Goal: Information Seeking & Learning: Learn about a topic

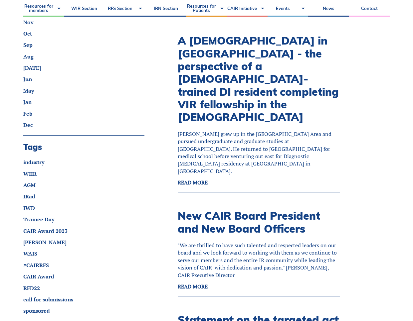
scroll to position [399, 0]
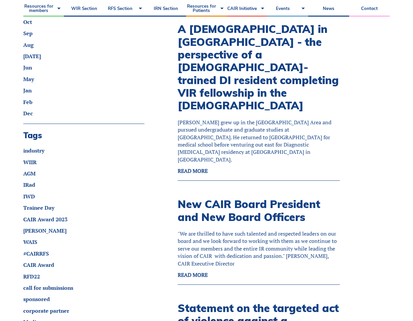
click at [202, 271] on strong "READ MORE" at bounding box center [193, 274] width 30 height 7
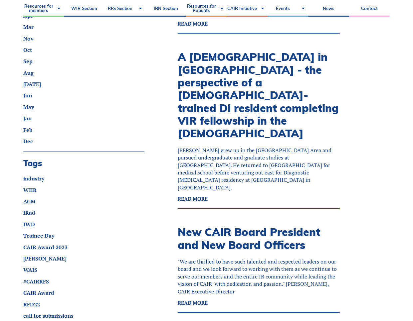
scroll to position [333, 0]
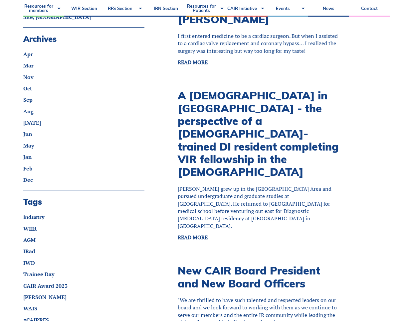
click at [201, 234] on strong "READ MORE" at bounding box center [193, 237] width 30 height 7
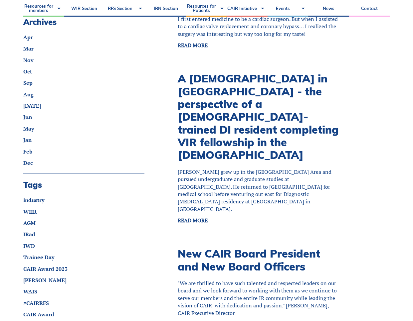
scroll to position [399, 0]
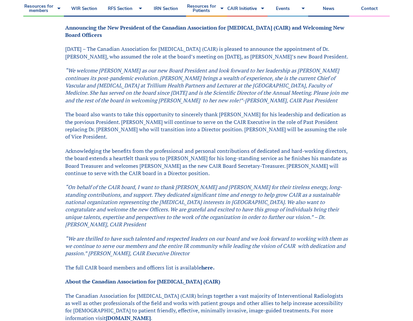
scroll to position [133, 0]
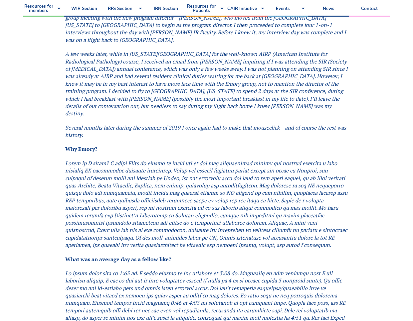
scroll to position [565, 0]
click at [185, 159] on em at bounding box center [206, 203] width 282 height 89
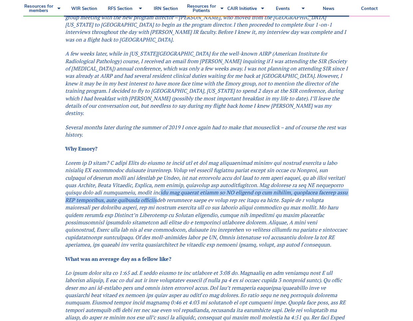
drag, startPoint x: 141, startPoint y: 144, endPoint x: 148, endPoint y: 148, distance: 7.9
click at [148, 159] on em at bounding box center [206, 203] width 282 height 89
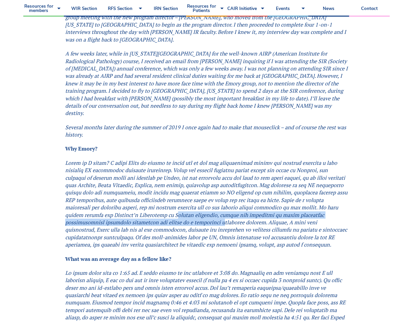
drag, startPoint x: 148, startPoint y: 148, endPoint x: 130, endPoint y: 172, distance: 29.7
click at [130, 172] on em at bounding box center [206, 203] width 282 height 89
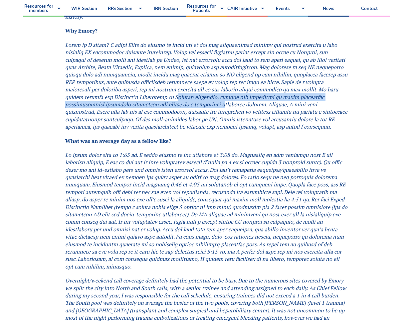
scroll to position [698, 0]
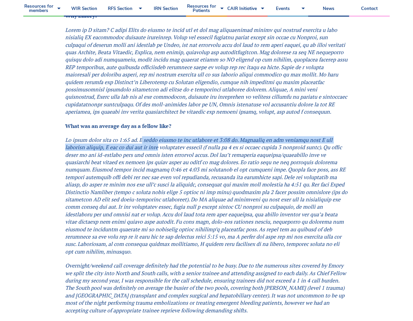
click at [145, 136] on em at bounding box center [206, 195] width 282 height 119
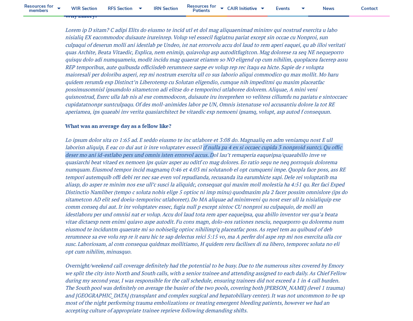
drag, startPoint x: 145, startPoint y: 94, endPoint x: 192, endPoint y: 103, distance: 47.4
click at [192, 136] on em at bounding box center [206, 195] width 282 height 119
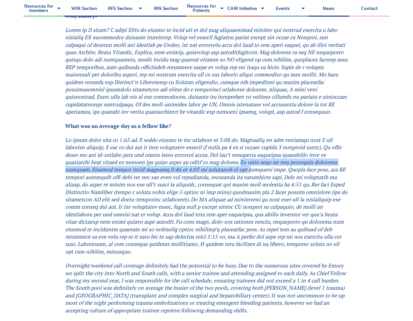
drag, startPoint x: 192, startPoint y: 103, endPoint x: 202, endPoint y: 122, distance: 22.0
click at [202, 136] on em at bounding box center [206, 195] width 282 height 119
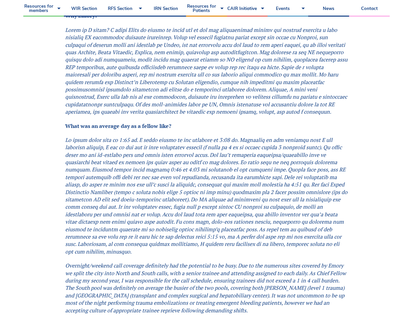
drag, startPoint x: 202, startPoint y: 122, endPoint x: 199, endPoint y: 127, distance: 5.8
click at [199, 136] on em at bounding box center [206, 195] width 282 height 119
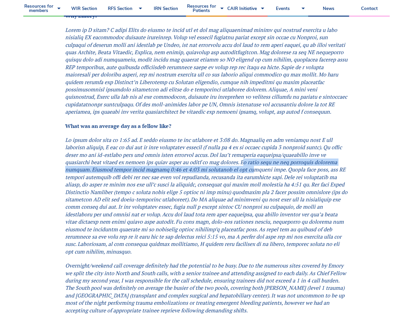
drag, startPoint x: 205, startPoint y: 109, endPoint x: 204, endPoint y: 116, distance: 6.7
click at [204, 136] on em at bounding box center [206, 195] width 282 height 119
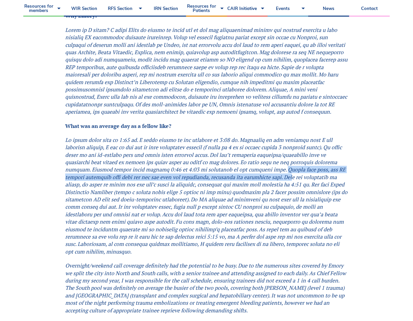
drag, startPoint x: 204, startPoint y: 116, endPoint x: 232, endPoint y: 124, distance: 29.5
click at [232, 136] on em at bounding box center [206, 195] width 282 height 119
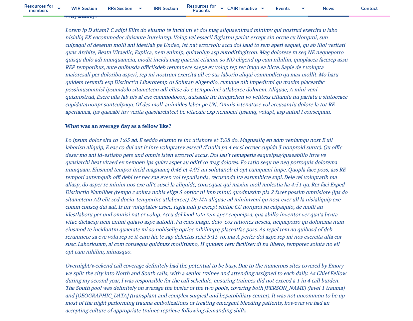
drag, startPoint x: 158, startPoint y: 139, endPoint x: 159, endPoint y: 145, distance: 5.7
click at [159, 145] on em at bounding box center [206, 195] width 282 height 119
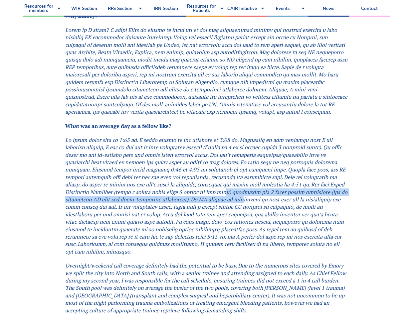
drag, startPoint x: 162, startPoint y: 139, endPoint x: 162, endPoint y: 147, distance: 8.0
click at [162, 147] on em at bounding box center [206, 195] width 282 height 119
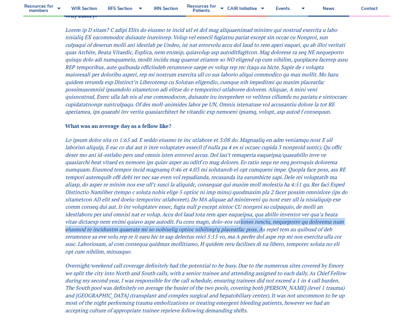
drag, startPoint x: 124, startPoint y: 171, endPoint x: 131, endPoint y: 181, distance: 12.2
click at [131, 181] on em at bounding box center [206, 195] width 282 height 119
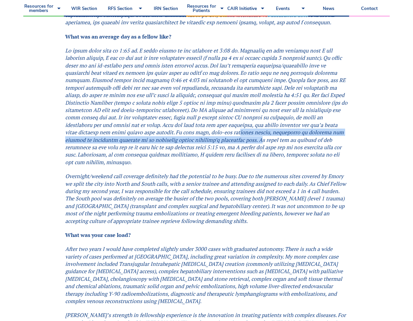
scroll to position [798, 0]
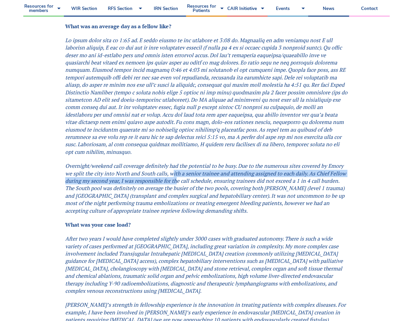
drag, startPoint x: 172, startPoint y: 116, endPoint x: 175, endPoint y: 122, distance: 5.9
click at [175, 162] on em "Overnight/weekend call coverage definitely had the potential to be busy. Due to…" at bounding box center [205, 188] width 281 height 52
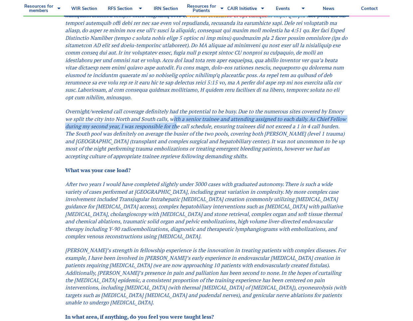
scroll to position [865, 0]
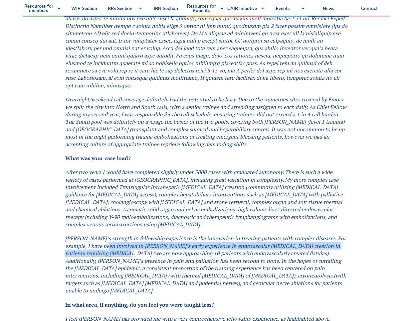
drag, startPoint x: 102, startPoint y: 186, endPoint x: 100, endPoint y: 192, distance: 6.5
click at [100, 235] on em "Emory’s strength in fellowship experience is the innovation in treating patient…" at bounding box center [205, 265] width 281 height 60
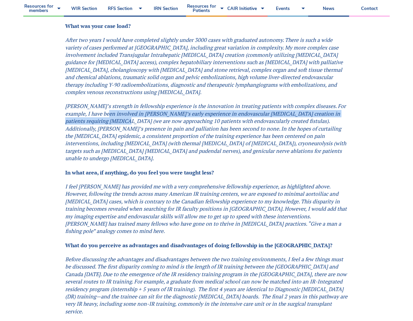
scroll to position [998, 0]
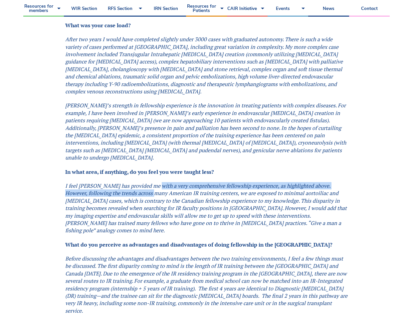
drag, startPoint x: 154, startPoint y: 118, endPoint x: 154, endPoint y: 125, distance: 6.7
click at [154, 182] on em "I feel Emory has provided me with a very comprehensive fellowship experience, a…" at bounding box center [205, 208] width 281 height 52
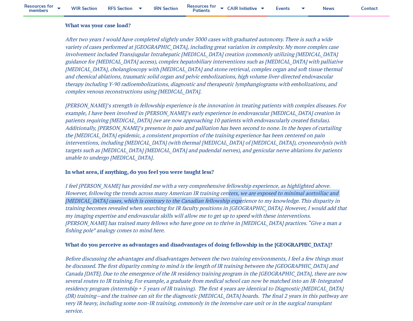
drag, startPoint x: 154, startPoint y: 125, endPoint x: 222, endPoint y: 133, distance: 68.6
click at [222, 182] on em "I feel Emory has provided me with a very comprehensive fellowship experience, a…" at bounding box center [205, 208] width 281 height 52
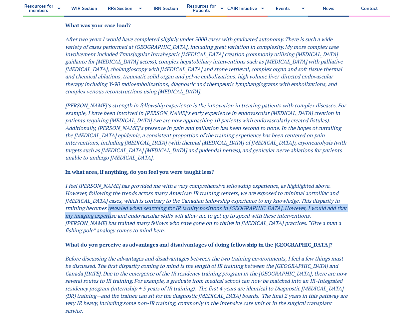
drag, startPoint x: 92, startPoint y: 145, endPoint x: 96, endPoint y: 149, distance: 5.2
click at [96, 182] on em "I feel Emory has provided me with a very comprehensive fellowship experience, a…" at bounding box center [205, 208] width 281 height 52
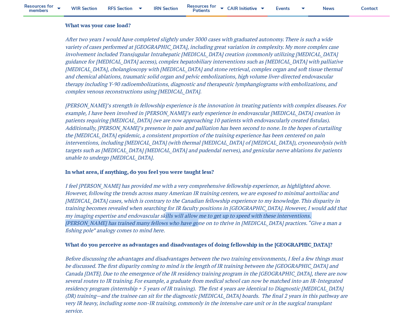
drag, startPoint x: 147, startPoint y: 150, endPoint x: 145, endPoint y: 157, distance: 7.8
click at [145, 182] on em "I feel Emory has provided me with a very comprehensive fellowship experience, a…" at bounding box center [205, 208] width 281 height 52
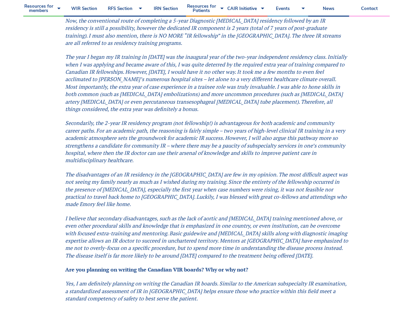
scroll to position [1397, 0]
